Goal: Communication & Community: Answer question/provide support

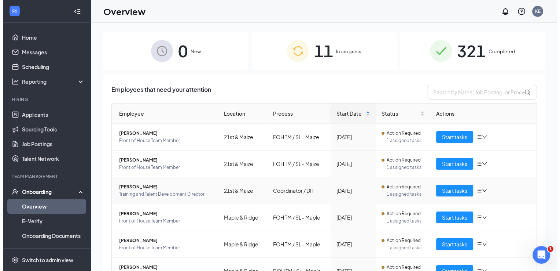
scroll to position [145, 0]
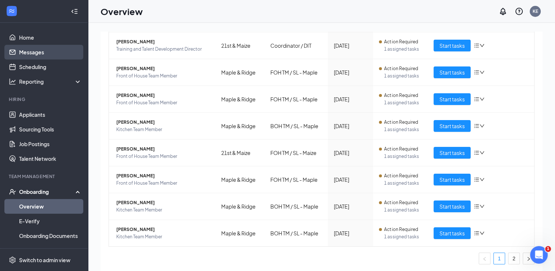
click at [35, 54] on link "Messages" at bounding box center [50, 52] width 63 height 15
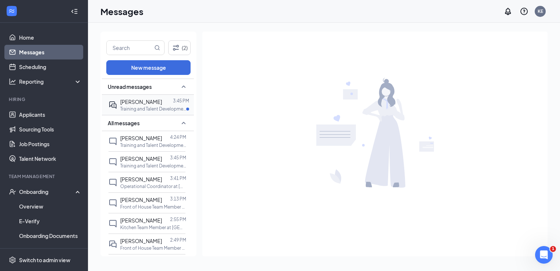
click at [159, 106] on p "Training and Talent Development Director at 21st & Maize" at bounding box center [153, 109] width 66 height 6
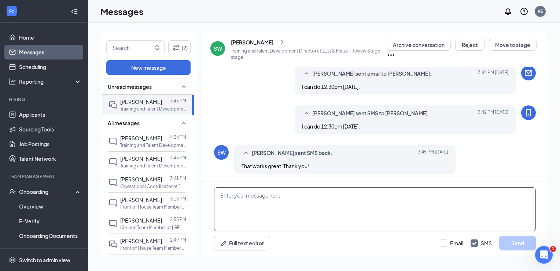
scroll to position [378, 0]
click at [243, 203] on textarea at bounding box center [375, 209] width 322 height 44
type textarea "I will call you [DATE]."
click at [436, 245] on div "Full text editor Email SMS Send" at bounding box center [375, 242] width 322 height 15
click at [441, 245] on input "Email" at bounding box center [451, 242] width 23 height 7
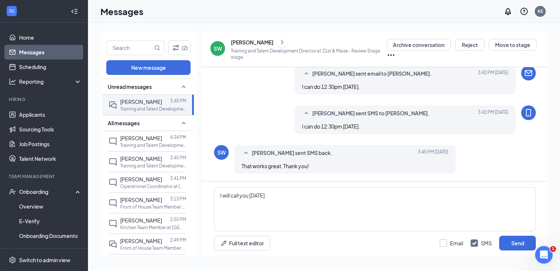
checkbox input "true"
click at [219, 194] on textarea "I will call you [DATE]." at bounding box center [375, 209] width 322 height 44
type textarea "Perfect! I will call you [DATE]."
click at [512, 241] on button "Send" at bounding box center [517, 242] width 37 height 15
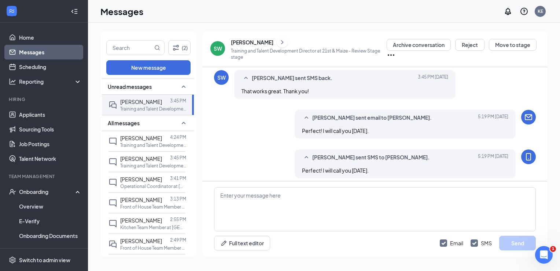
scroll to position [457, 0]
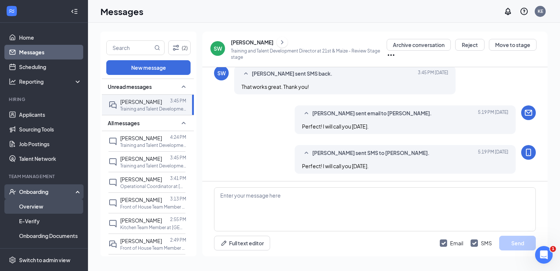
click at [34, 204] on link "Overview" at bounding box center [50, 206] width 63 height 15
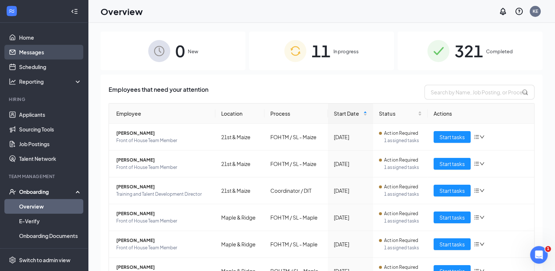
click at [29, 51] on link "Messages" at bounding box center [50, 52] width 63 height 15
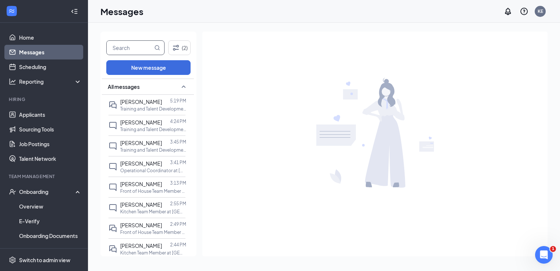
click at [135, 45] on input "text" at bounding box center [130, 48] width 46 height 14
type input "madi"
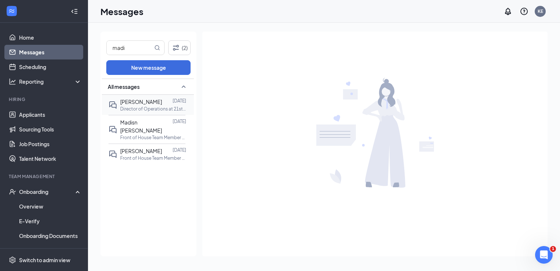
click at [147, 103] on span "[PERSON_NAME]" at bounding box center [141, 101] width 42 height 7
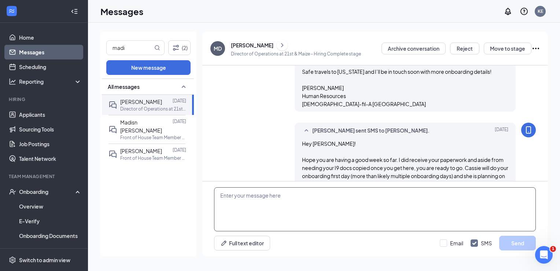
click at [300, 209] on textarea at bounding box center [375, 209] width 322 height 44
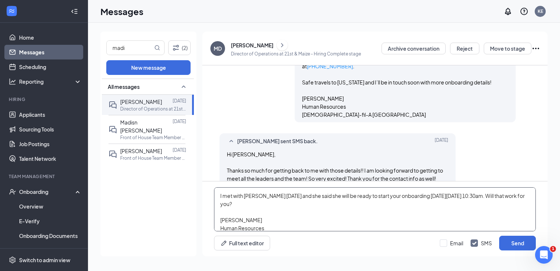
scroll to position [23, 0]
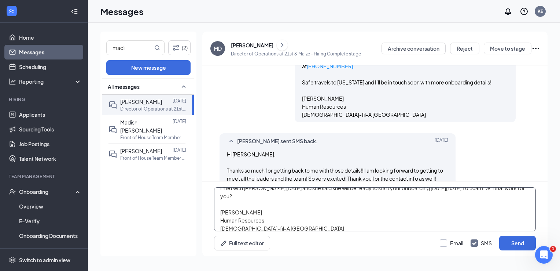
type textarea "Hey [PERSON_NAME], I met with [PERSON_NAME] [DATE] and she said she will be rea…"
click at [441, 242] on input "Email" at bounding box center [451, 242] width 23 height 7
checkbox input "true"
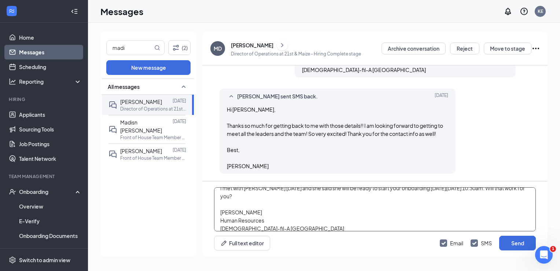
scroll to position [0, 0]
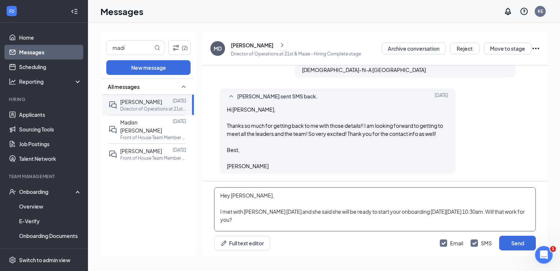
click at [219, 213] on textarea "Hey [PERSON_NAME], I met with [PERSON_NAME] [DATE] and she said she will be rea…" at bounding box center [375, 209] width 322 height 44
click at [374, 209] on textarea "Hey [PERSON_NAME], Hope your week started off great [DATE]! I met with [PERSON_…" at bounding box center [375, 209] width 322 height 44
click at [353, 221] on textarea "Hey [PERSON_NAME], Hope your week started off great [DATE]! I met with [PERSON_…" at bounding box center [375, 209] width 322 height 44
type textarea "Hey [PERSON_NAME], Hope your week started off great [DATE]! I met with [PERSON_…"
click at [503, 237] on button "Send" at bounding box center [517, 242] width 37 height 15
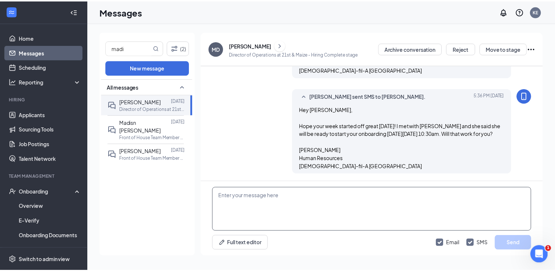
scroll to position [988, 0]
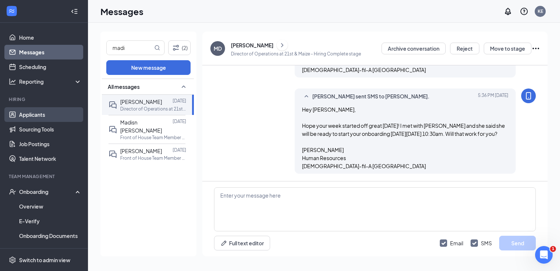
click at [33, 117] on link "Applicants" at bounding box center [50, 114] width 63 height 15
